Goal: Information Seeking & Learning: Compare options

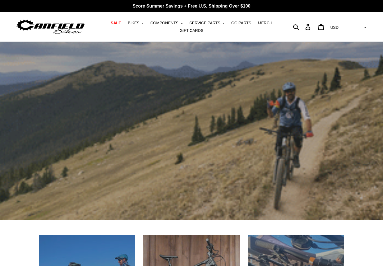
click at [134, 24] on span "BIKES" at bounding box center [133, 23] width 11 height 5
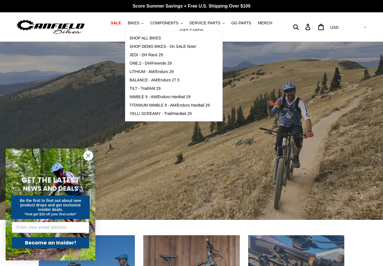
click at [137, 62] on span "ONE.2 - DH/Freeride 29" at bounding box center [150, 63] width 42 height 5
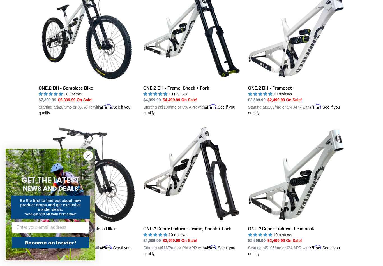
click at [303, 45] on link "ONE.2 DH - Frameset" at bounding box center [296, 50] width 96 height 131
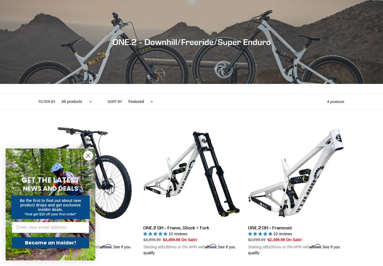
scroll to position [191, 0]
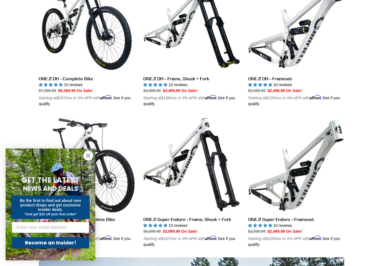
click at [66, 39] on link "ONE.2 DH - Complete Bike" at bounding box center [87, 41] width 96 height 131
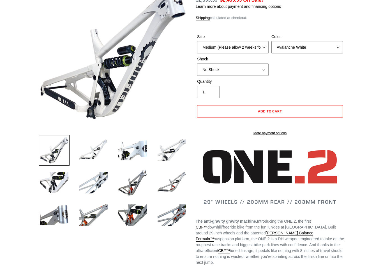
click at [335, 45] on select "Avalanche White Bentonite Grey" at bounding box center [306, 47] width 71 height 12
select select "highest-rating"
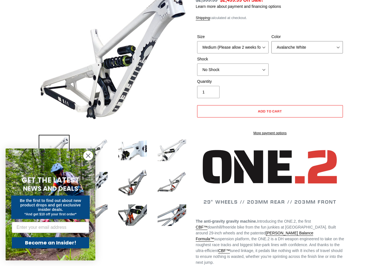
select select "Bentonite Grey"
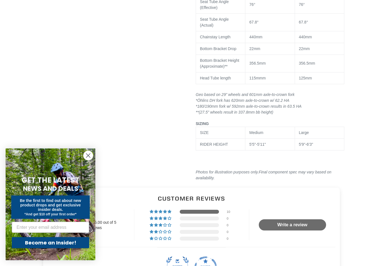
scroll to position [616, 0]
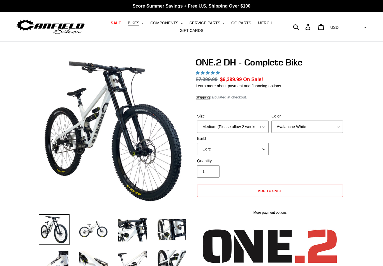
scroll to position [172, 0]
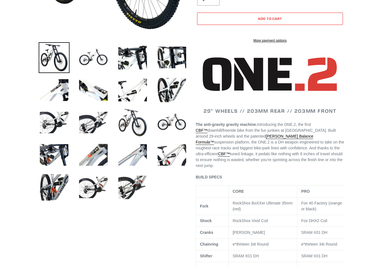
select select "highest-rating"
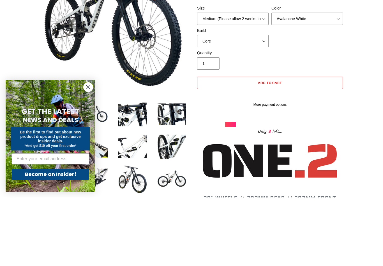
scroll to position [136, 0]
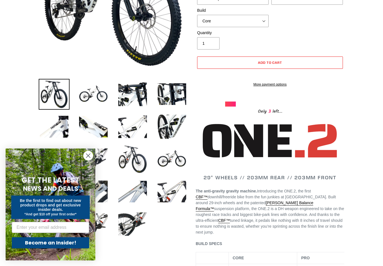
click at [135, 92] on img at bounding box center [132, 94] width 31 height 31
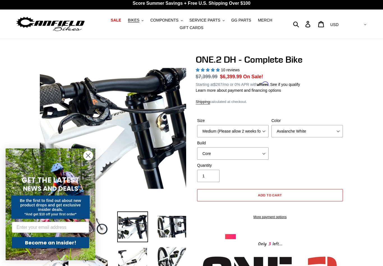
scroll to position [0, 0]
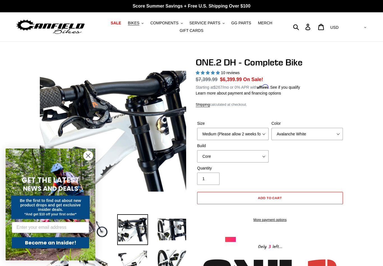
click at [134, 26] on button "BIKES .cls-1{fill:#231f20}" at bounding box center [135, 23] width 21 height 8
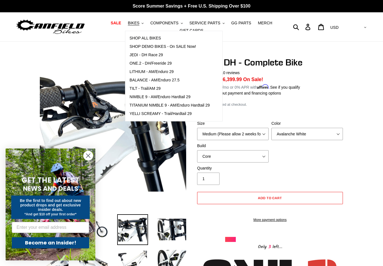
click at [138, 56] on span "JEDI - DH Race 29" at bounding box center [145, 55] width 33 height 5
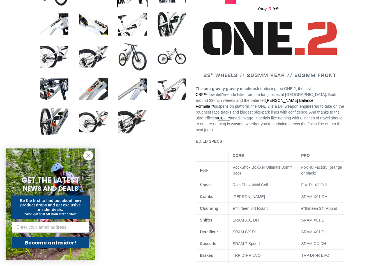
scroll to position [238, 0]
click at [57, 92] on img at bounding box center [54, 89] width 31 height 31
click at [56, 96] on img at bounding box center [54, 89] width 31 height 31
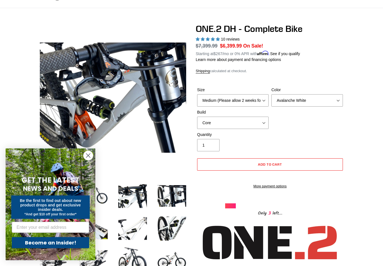
scroll to position [0, 0]
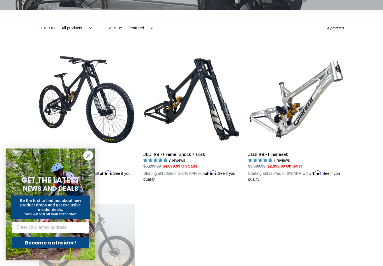
click at [319, 96] on link "JEDI 29 - Frameset" at bounding box center [296, 117] width 96 height 131
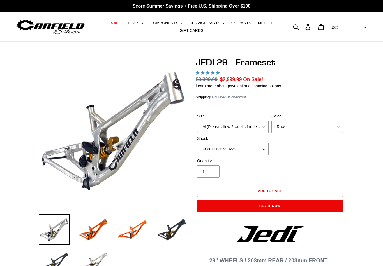
scroll to position [69, 0]
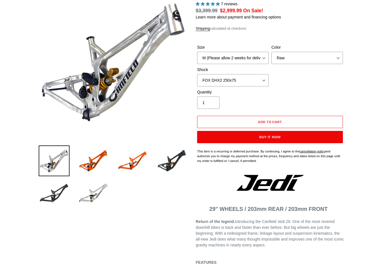
select select "highest-rating"
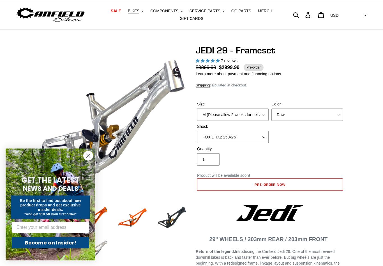
scroll to position [0, 0]
